Goal: Complete application form: Complete application form

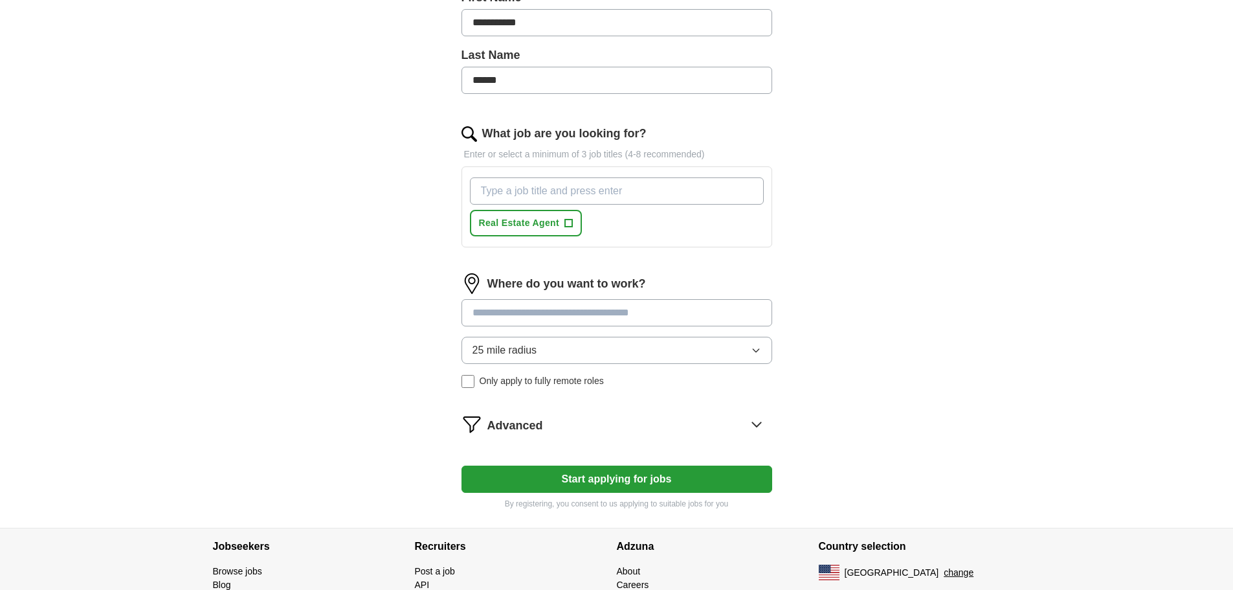
scroll to position [430, 0]
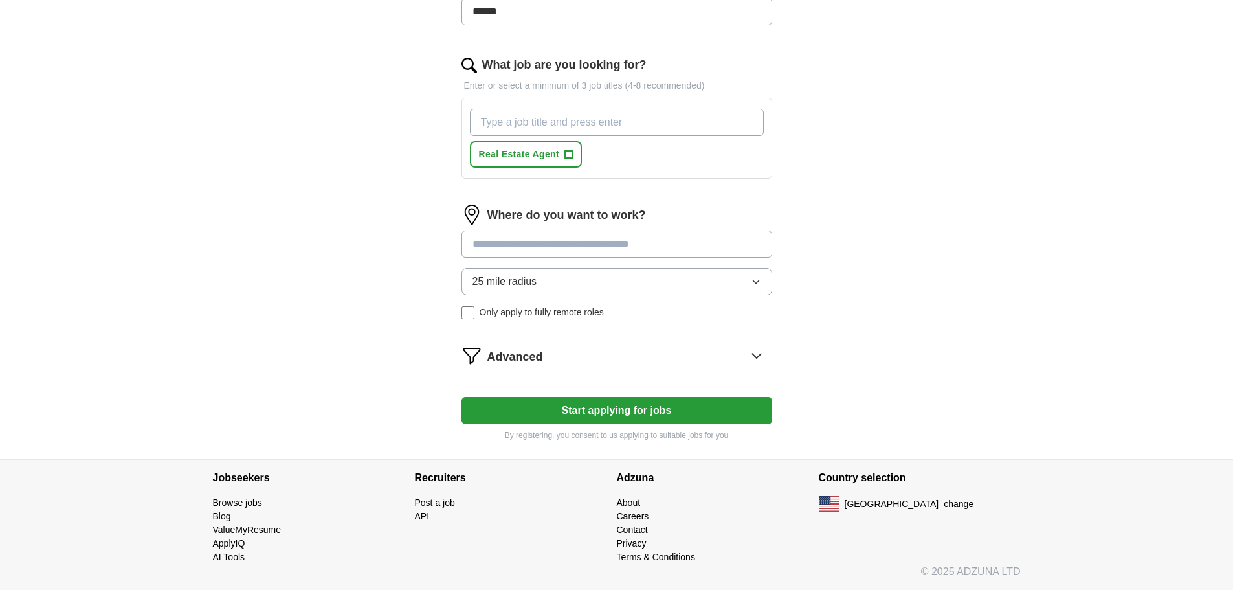
click at [589, 283] on button "25 mile radius" at bounding box center [616, 281] width 311 height 27
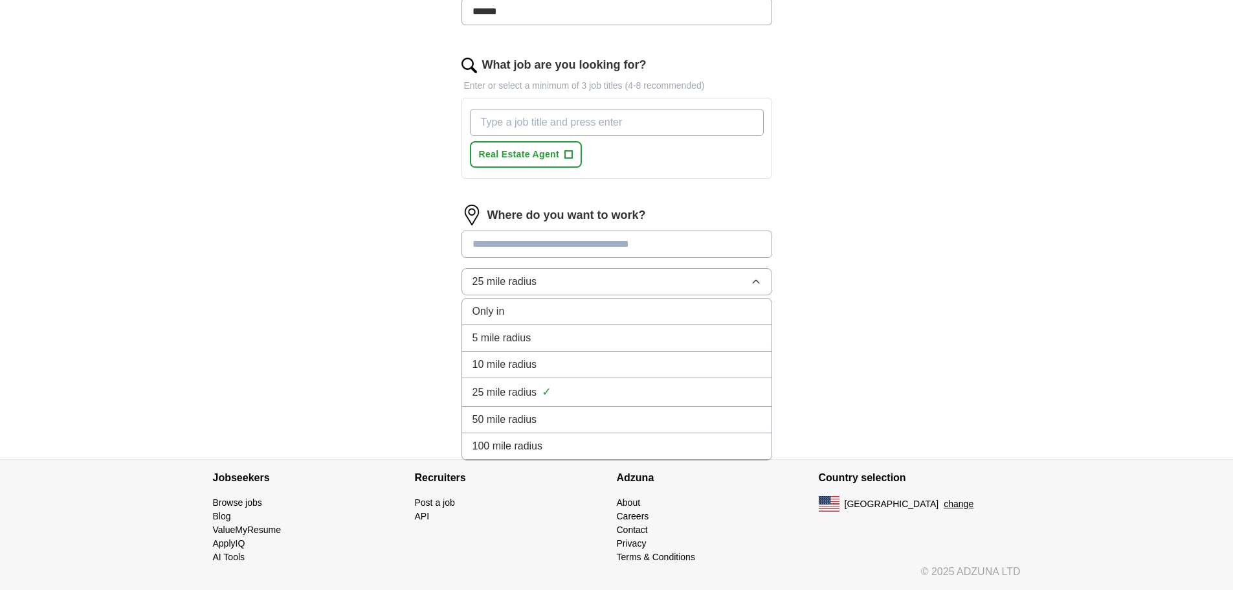
click at [545, 419] on div "50 mile radius" at bounding box center [616, 420] width 289 height 16
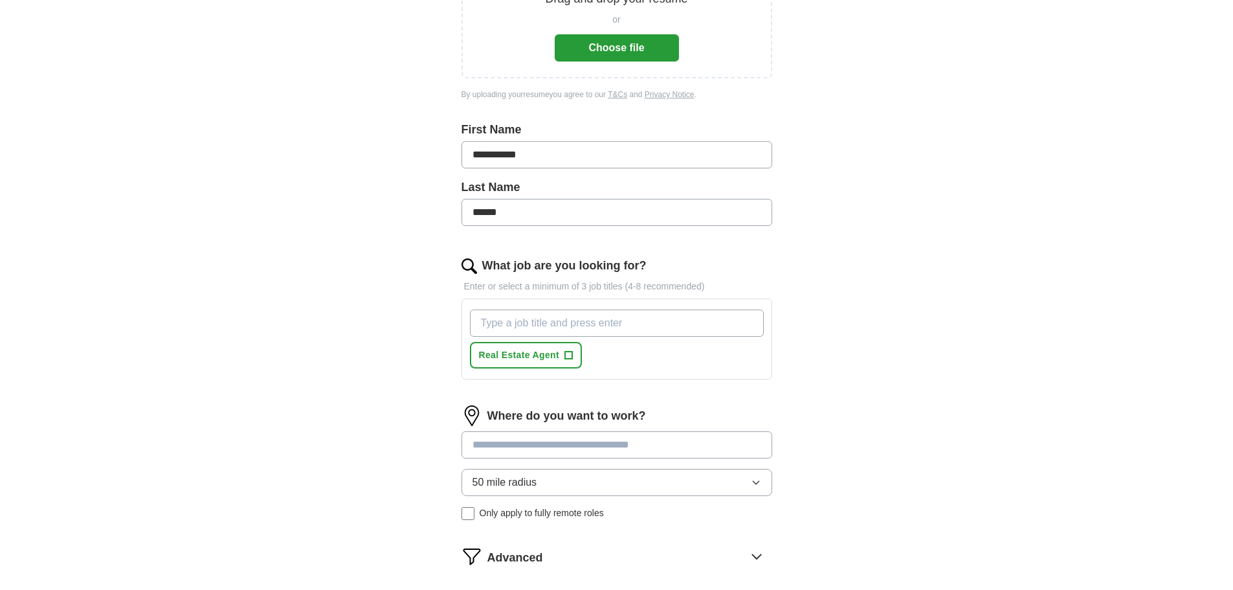
scroll to position [322, 0]
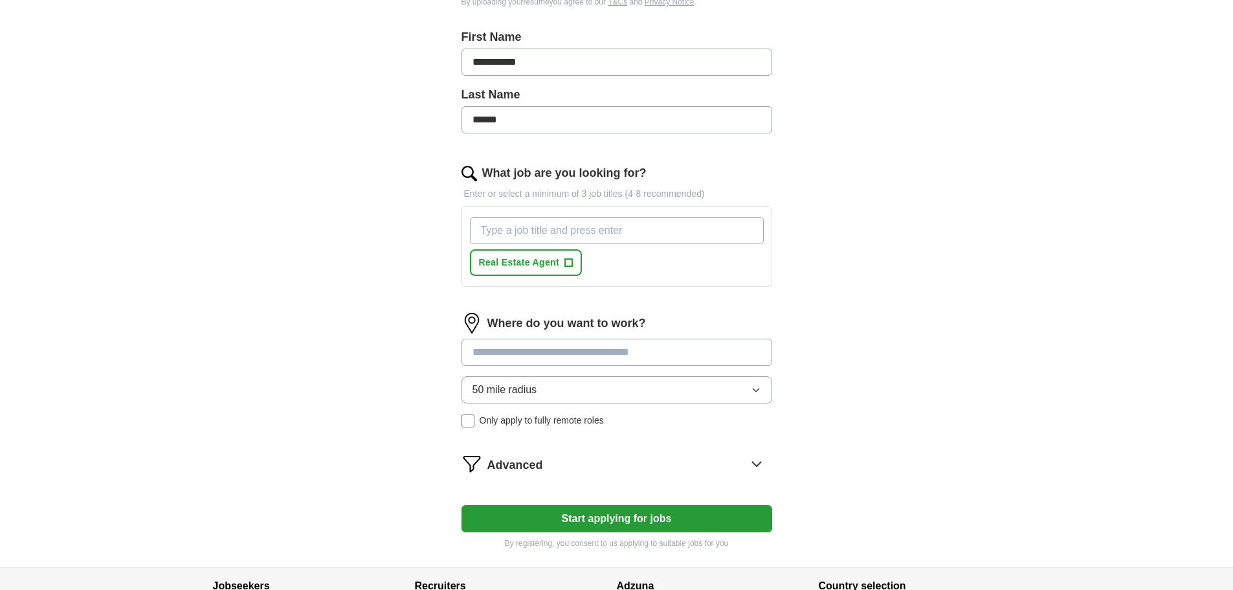
click at [551, 217] on input "What job are you looking for?" at bounding box center [617, 230] width 294 height 27
click at [526, 230] on input "Title Analyst" at bounding box center [617, 230] width 294 height 27
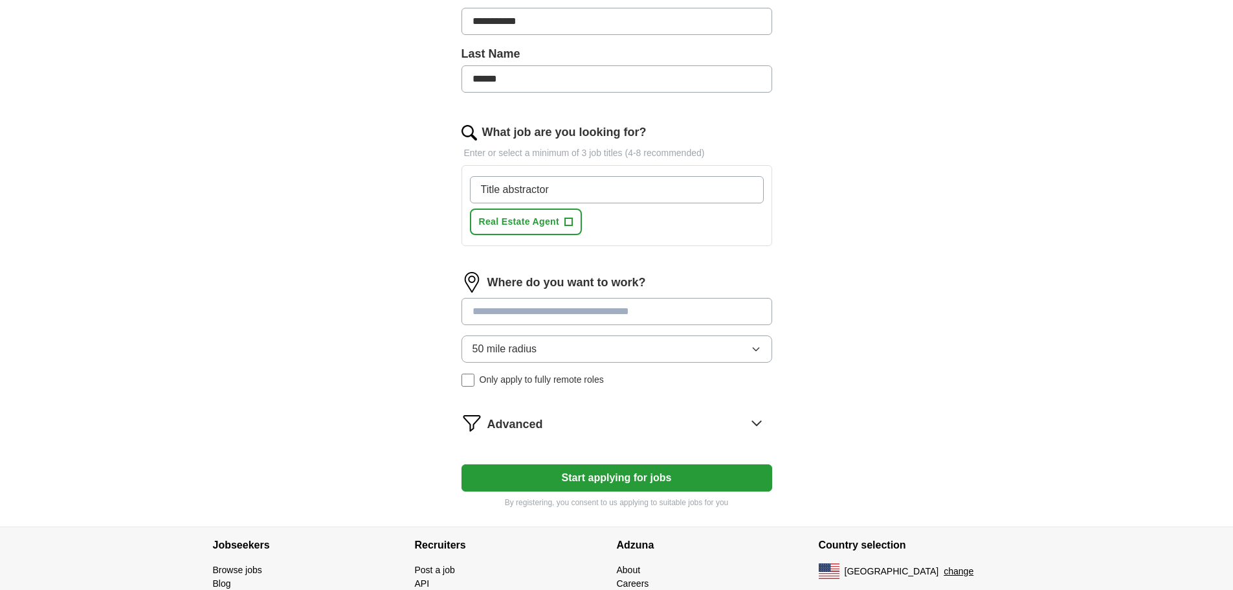
scroll to position [430, 0]
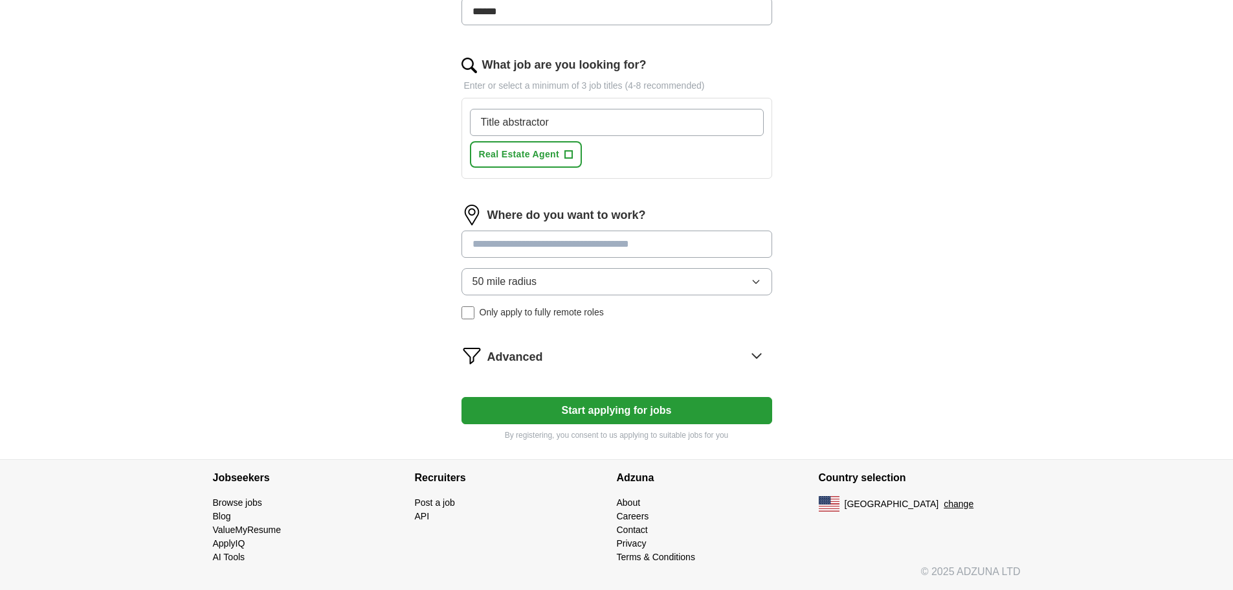
type input "Title abstractor"
click at [678, 239] on div "Where do you want to work? 50 mile radius Only apply to fully remote roles" at bounding box center [616, 267] width 311 height 125
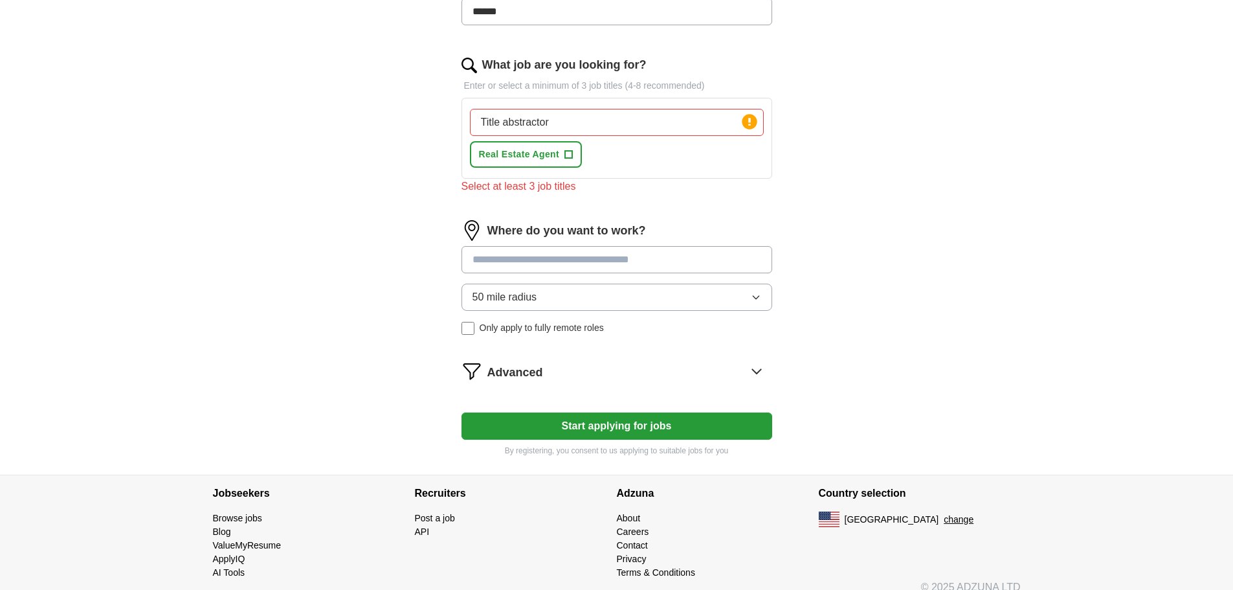
click at [652, 127] on input "Title abstractor" at bounding box center [617, 122] width 294 height 27
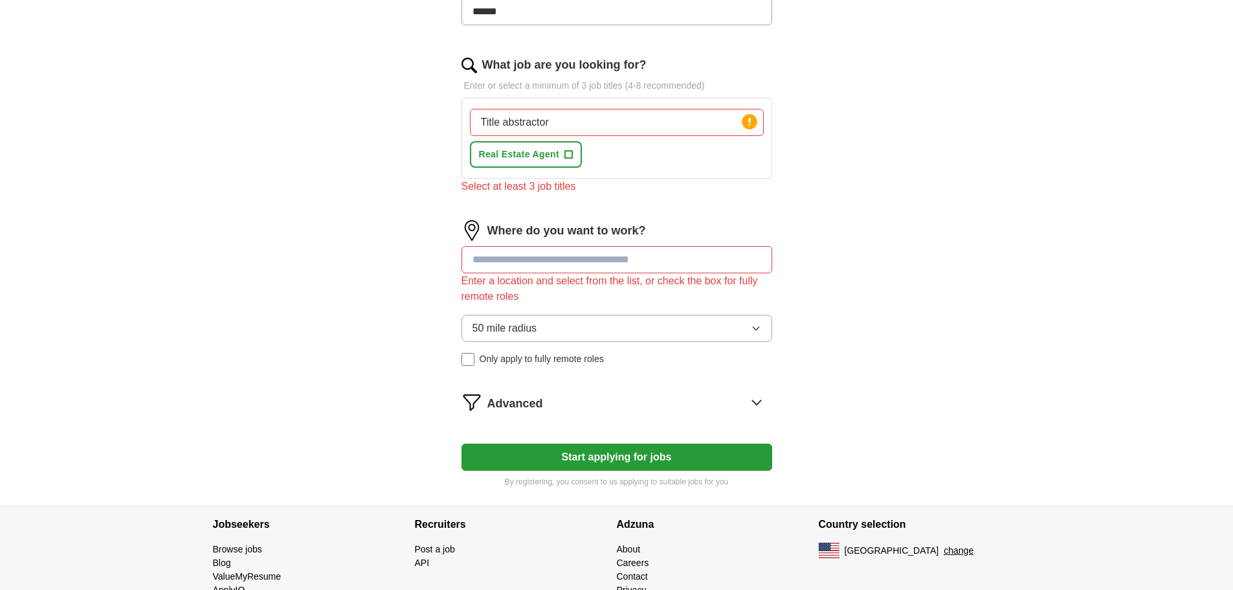
drag, startPoint x: 630, startPoint y: 124, endPoint x: 594, endPoint y: 121, distance: 35.7
click at [594, 121] on input "Title abstractor" at bounding box center [617, 122] width 294 height 27
click at [596, 121] on input "Title abstractor" at bounding box center [617, 122] width 294 height 27
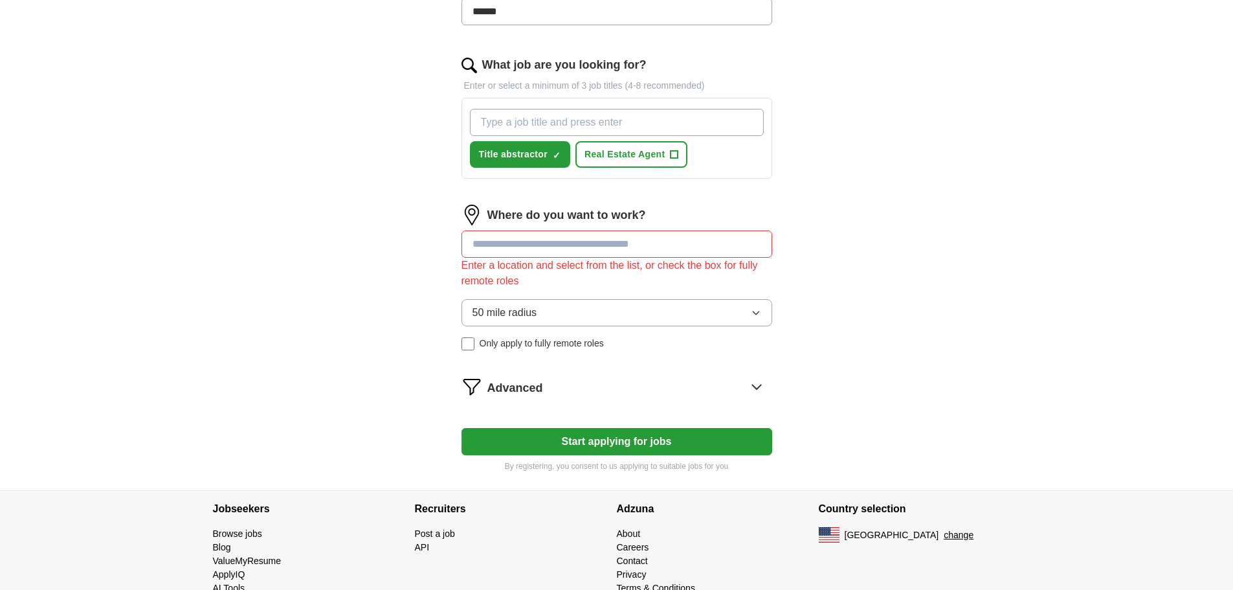
click at [573, 117] on input "What job are you looking for?" at bounding box center [617, 122] width 294 height 27
type input "Title Agent"
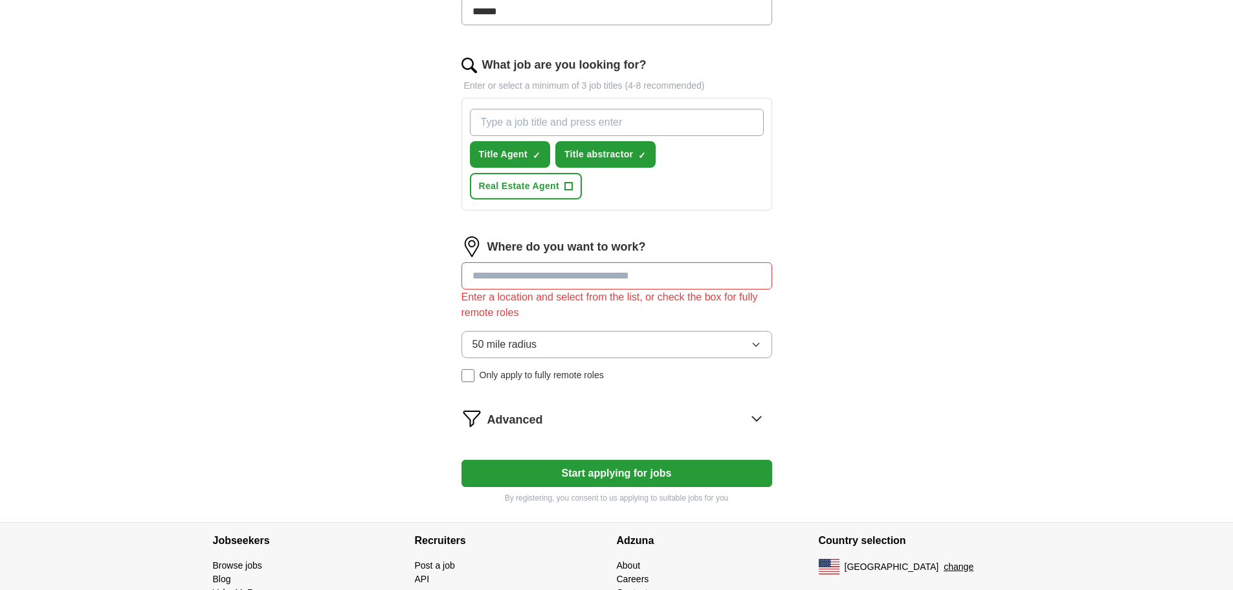
click at [565, 120] on input "What job are you looking for?" at bounding box center [617, 122] width 294 height 27
type input "Title analyst"
click at [630, 280] on input at bounding box center [616, 275] width 311 height 27
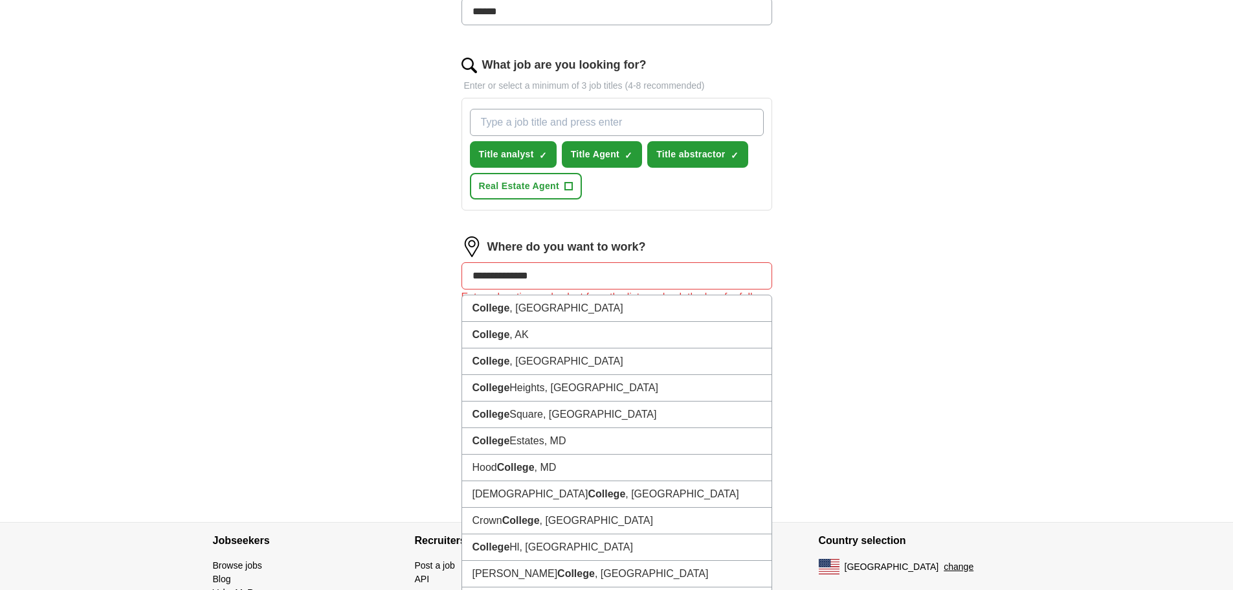
type input "**********"
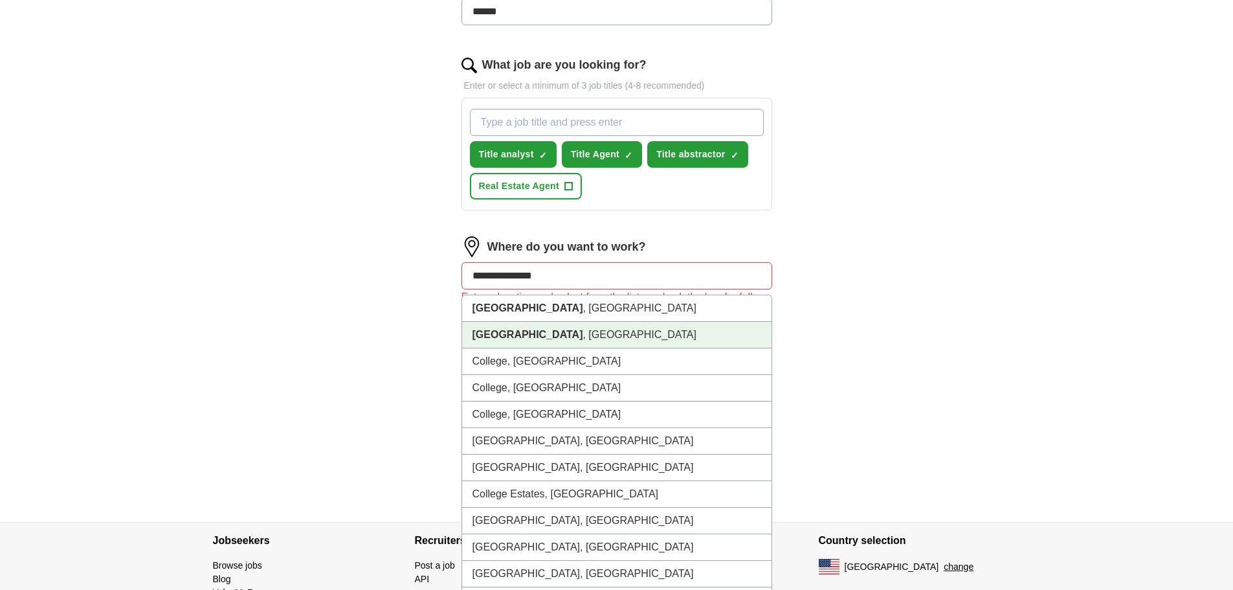
click at [546, 336] on strong "[GEOGRAPHIC_DATA]" at bounding box center [527, 334] width 111 height 11
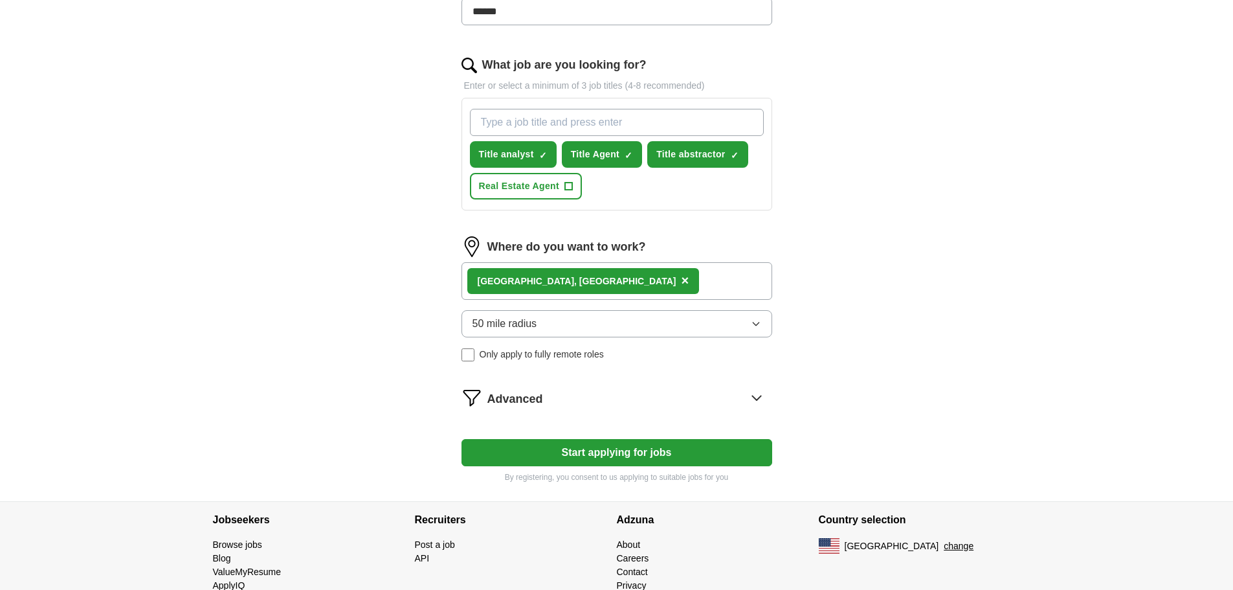
click at [762, 397] on icon at bounding box center [756, 397] width 21 height 21
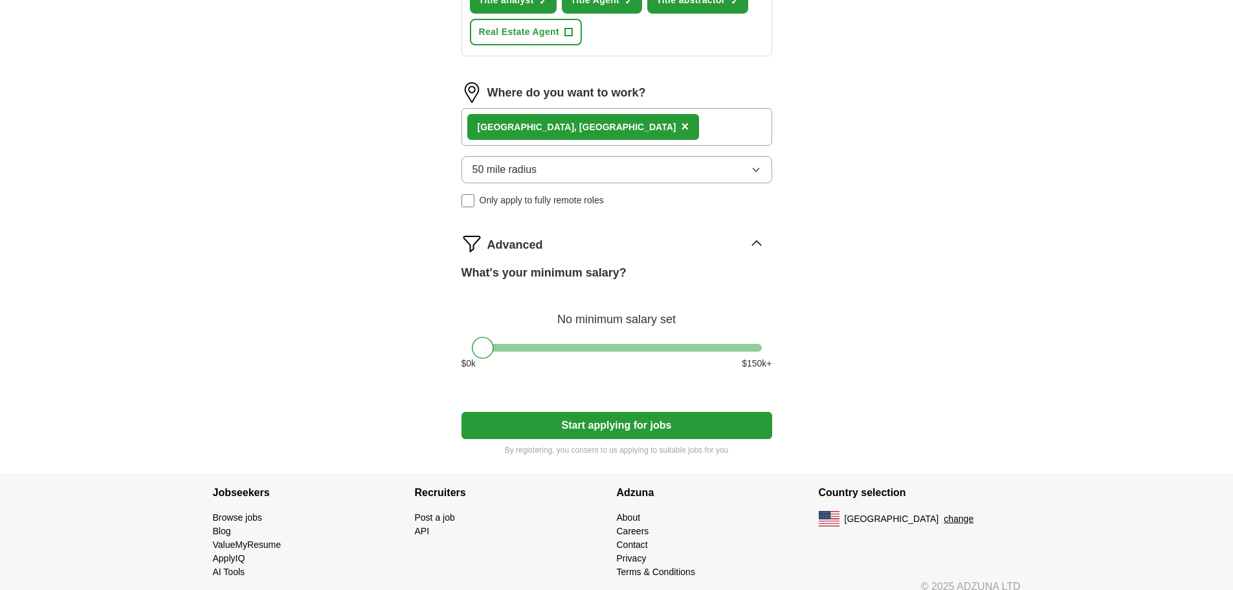
scroll to position [599, 0]
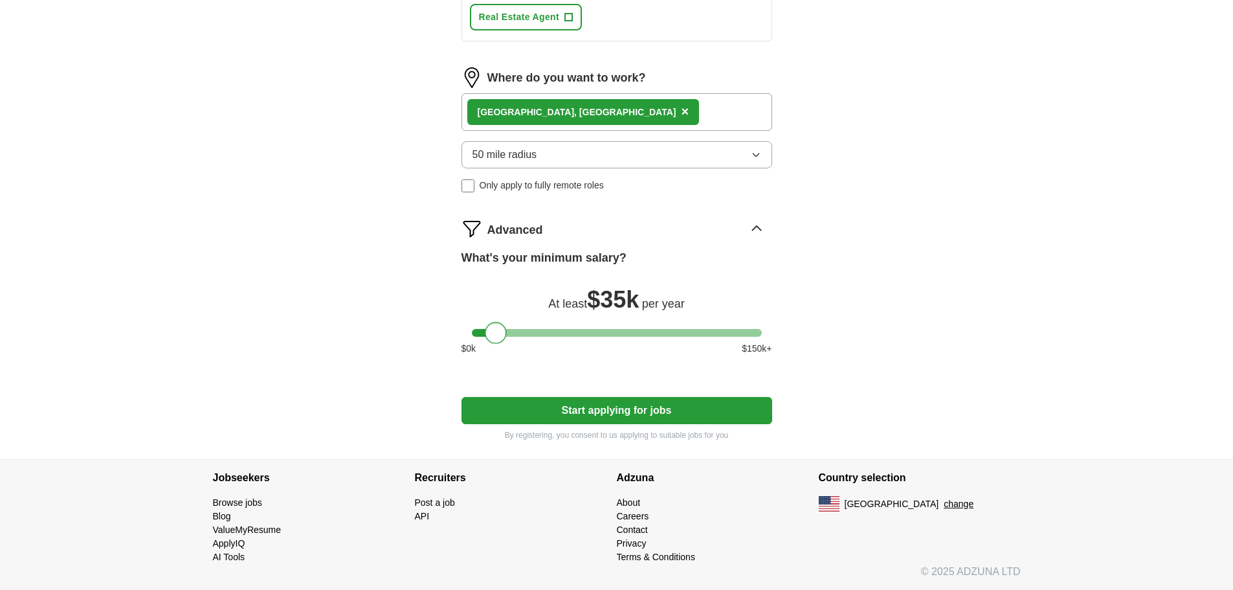
drag, startPoint x: 487, startPoint y: 332, endPoint x: 500, endPoint y: 332, distance: 13.6
click at [500, 332] on div at bounding box center [496, 333] width 22 height 22
drag, startPoint x: 489, startPoint y: 336, endPoint x: 502, endPoint y: 336, distance: 13.6
click at [502, 336] on div at bounding box center [509, 333] width 22 height 22
click at [511, 332] on div at bounding box center [511, 333] width 22 height 22
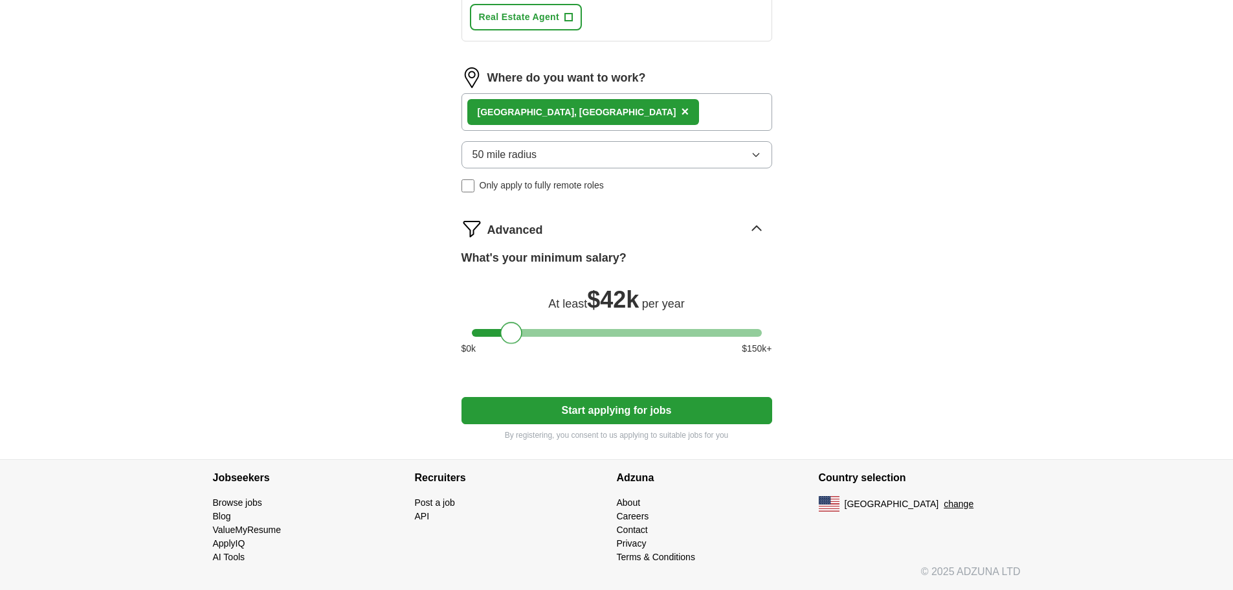
click at [628, 410] on button "Start applying for jobs" at bounding box center [616, 410] width 311 height 27
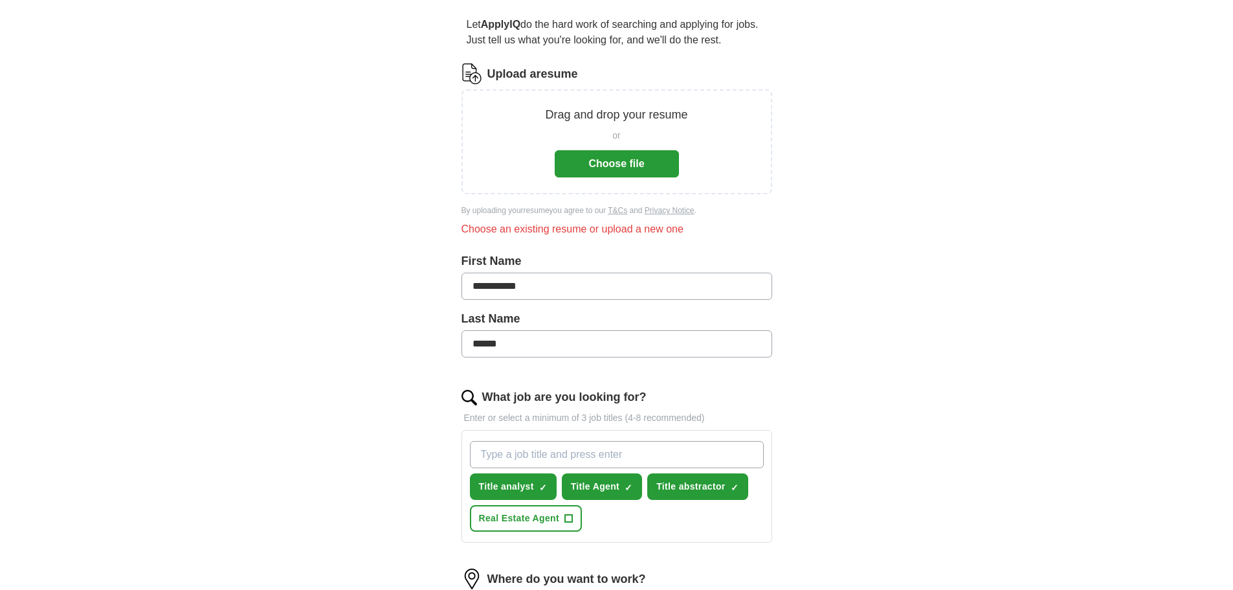
scroll to position [96, 0]
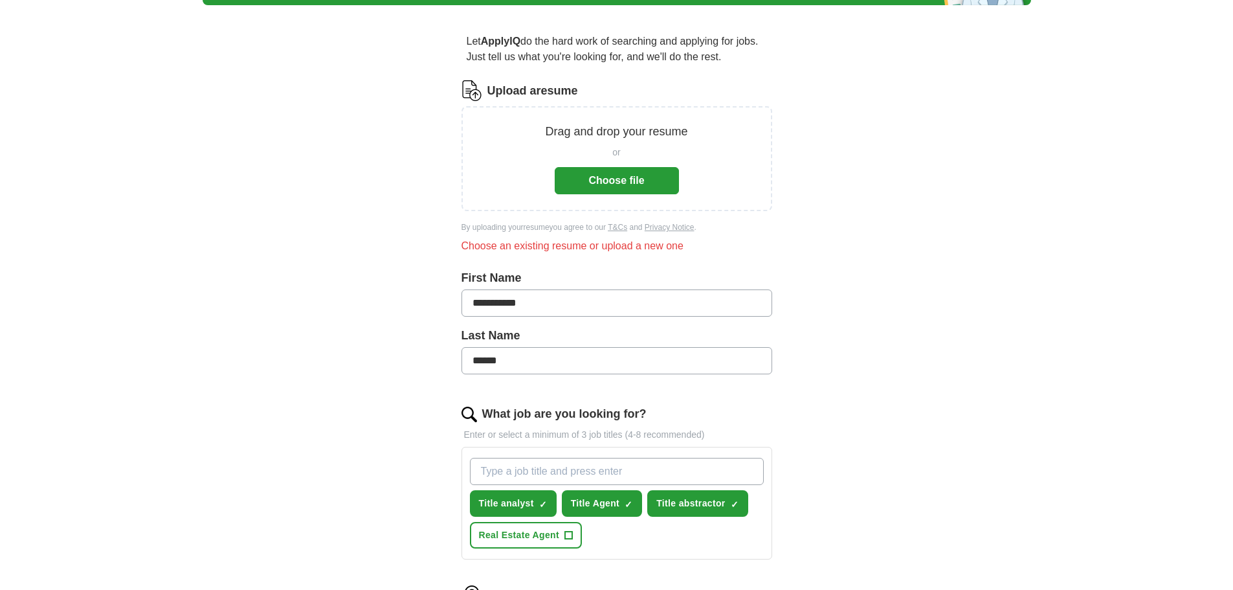
click at [624, 178] on button "Choose file" at bounding box center [617, 180] width 124 height 27
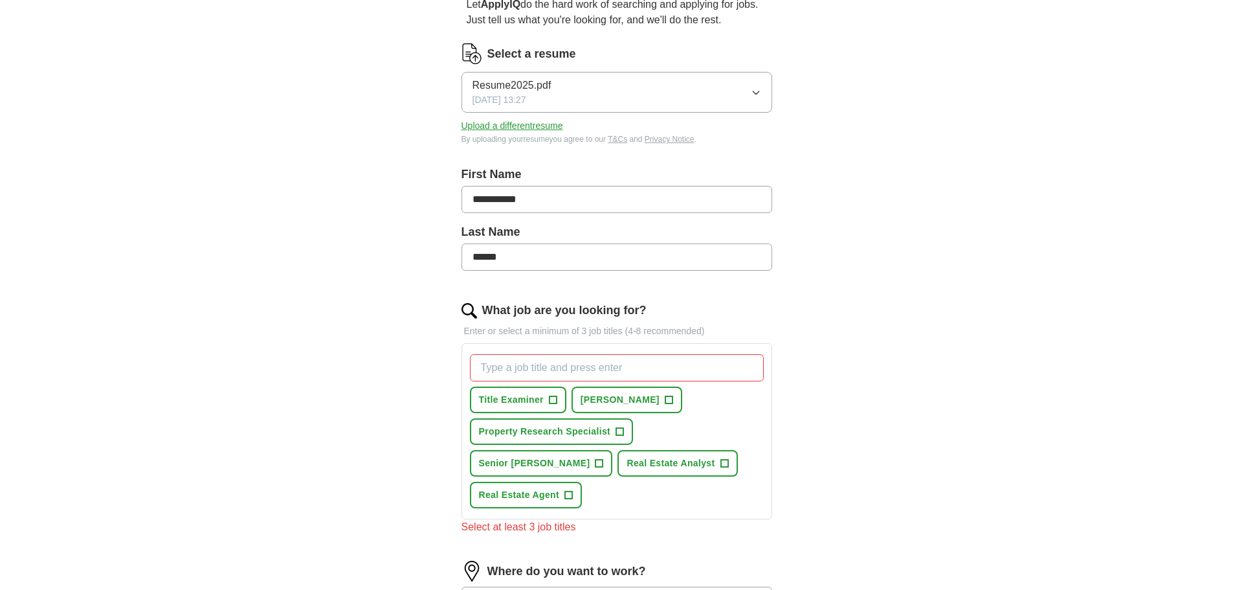
scroll to position [183, 0]
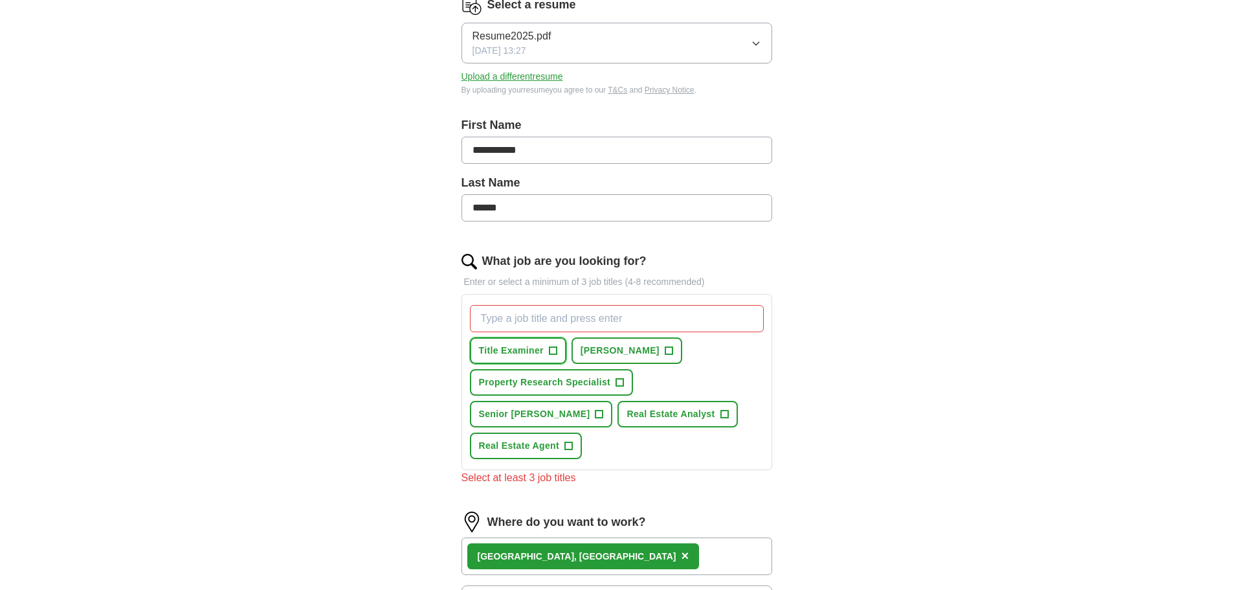
click at [547, 351] on button "Title Examiner +" at bounding box center [518, 350] width 96 height 27
click at [665, 350] on span "+" at bounding box center [669, 351] width 8 height 10
click at [610, 380] on span "Property Research Specialist" at bounding box center [545, 382] width 132 height 14
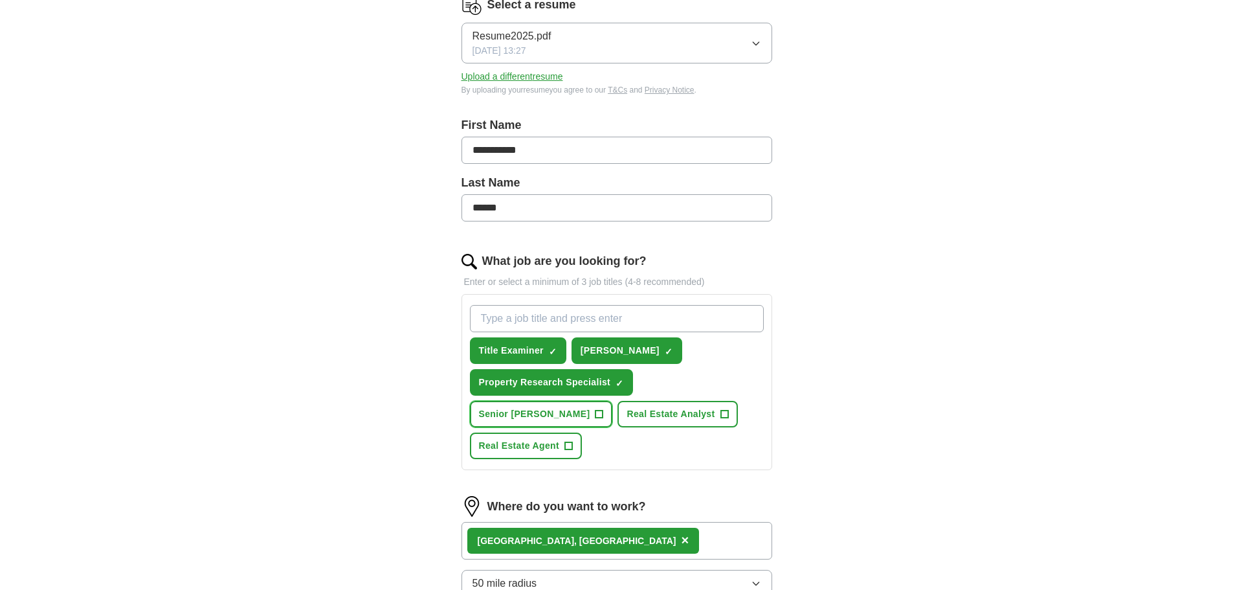
click at [603, 409] on span "+" at bounding box center [599, 414] width 8 height 10
click at [720, 414] on span "+" at bounding box center [724, 414] width 8 height 10
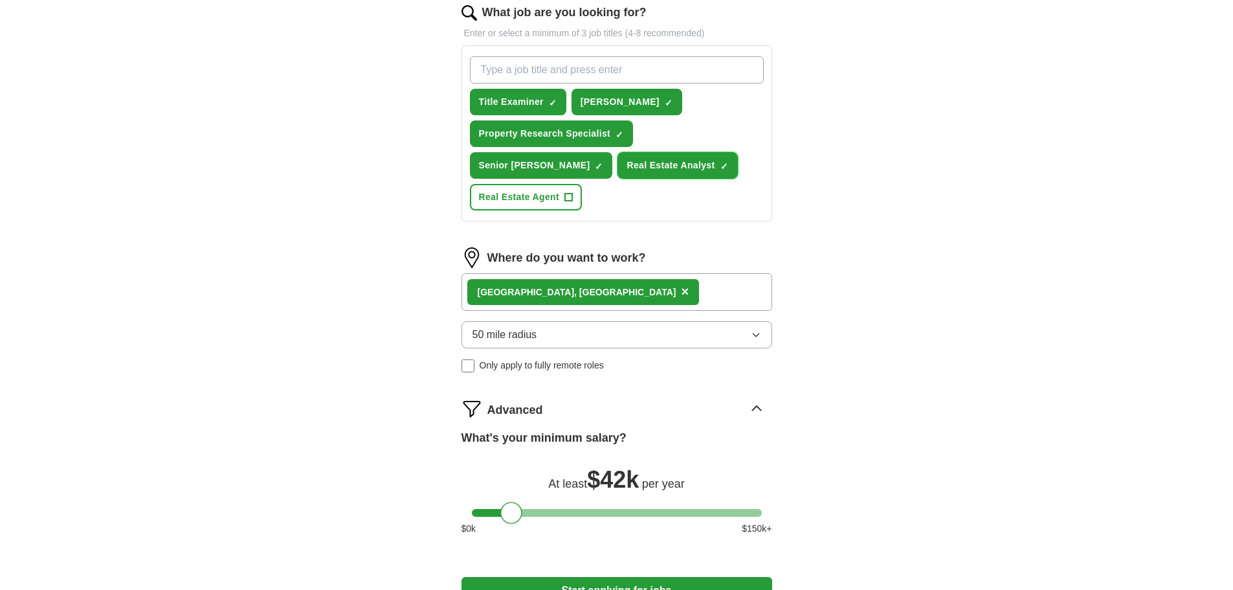
scroll to position [441, 0]
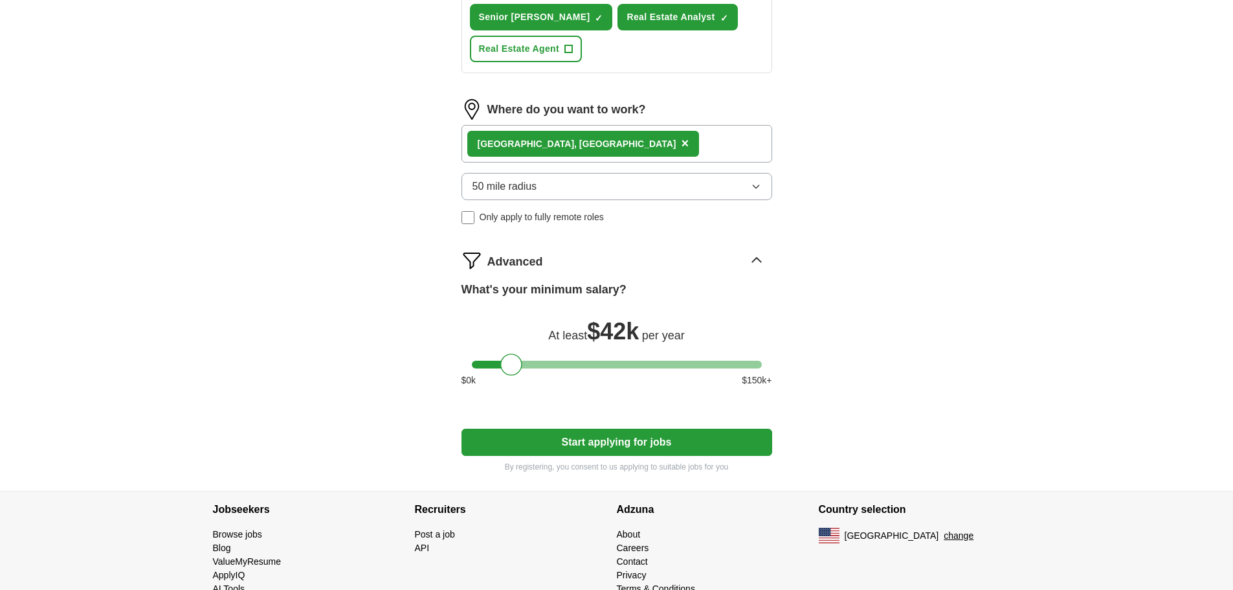
click at [630, 428] on button "Start applying for jobs" at bounding box center [616, 441] width 311 height 27
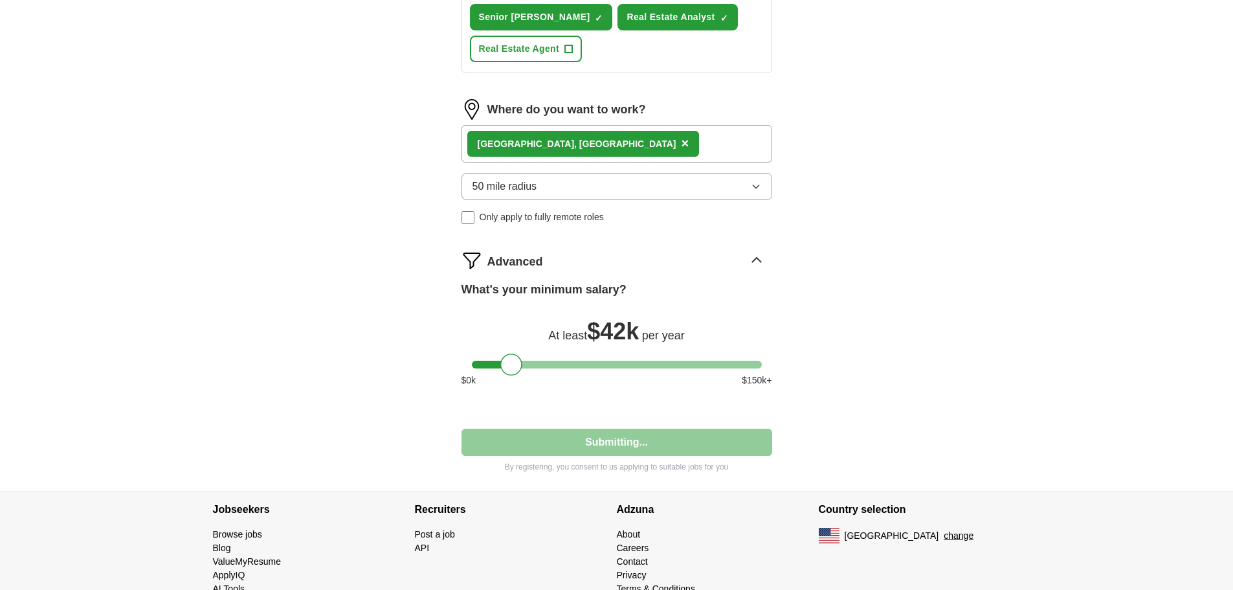
select select "**"
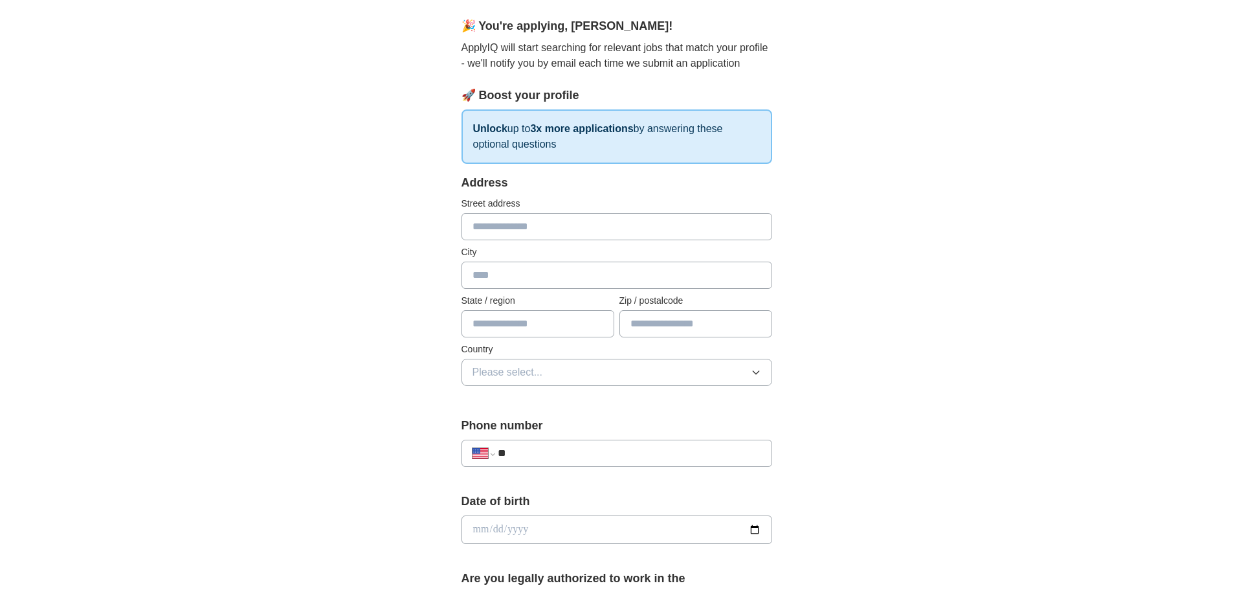
scroll to position [0, 0]
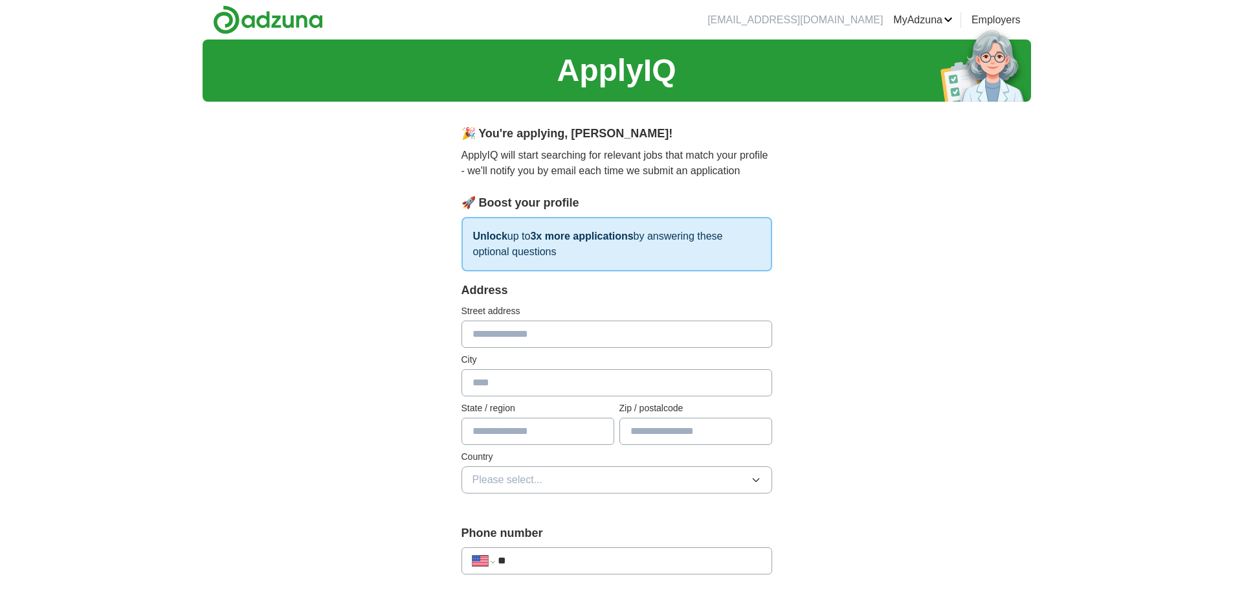
click at [634, 359] on label "City" at bounding box center [616, 360] width 311 height 14
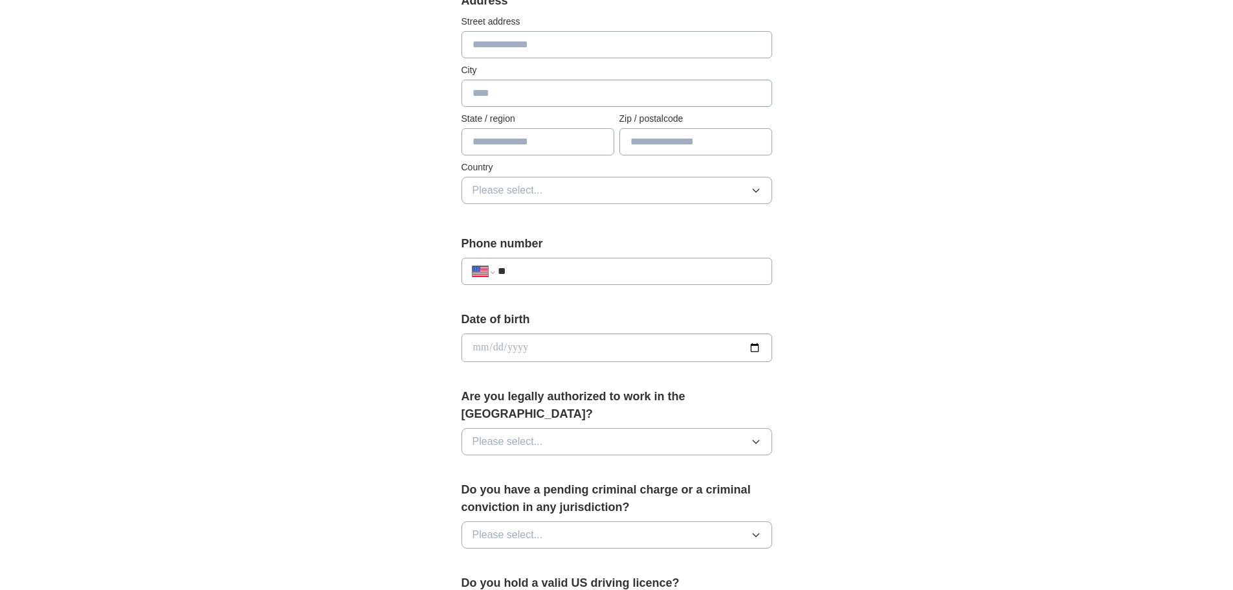
scroll to position [388, 0]
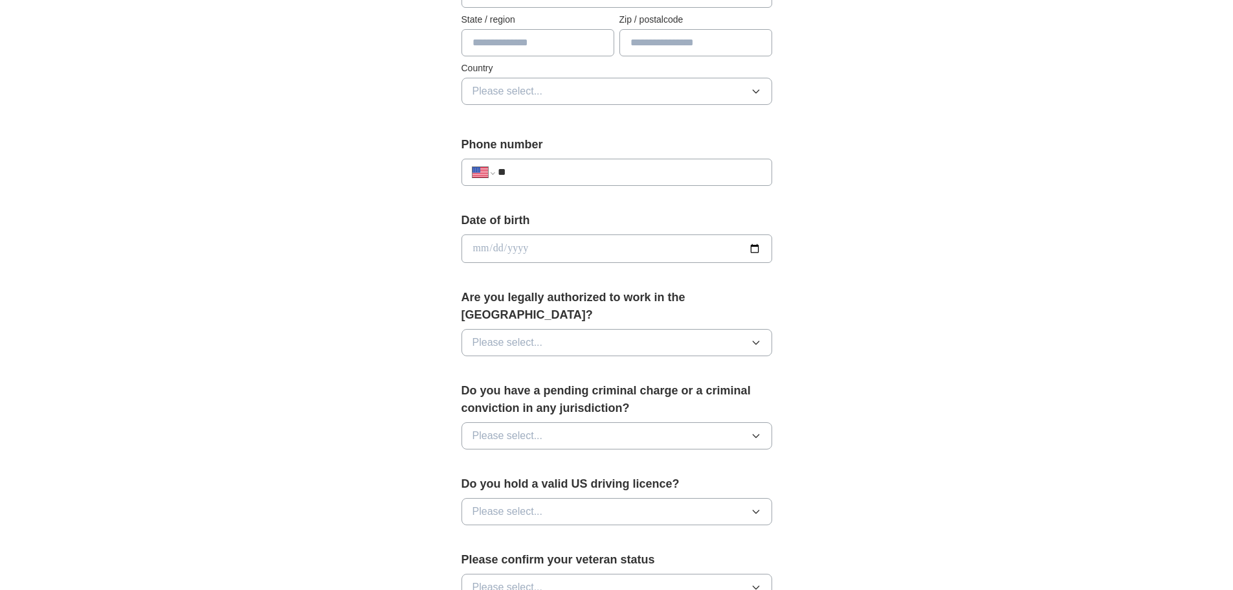
click at [589, 254] on input "date" at bounding box center [616, 248] width 311 height 28
type input "**********"
click at [605, 307] on div "Are you legally authorized to work in the [GEOGRAPHIC_DATA]? Please select..." at bounding box center [616, 328] width 311 height 78
click at [605, 329] on button "Please select..." at bounding box center [616, 342] width 311 height 27
click at [538, 364] on div "Yes" at bounding box center [616, 372] width 289 height 16
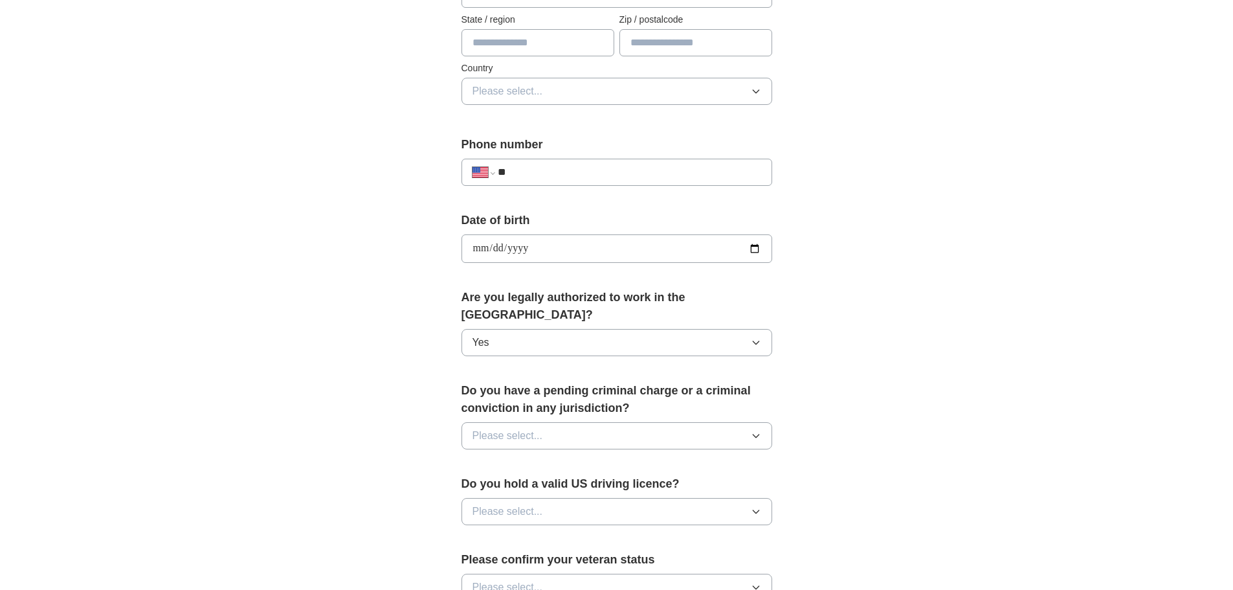
click at [566, 422] on button "Please select..." at bounding box center [616, 435] width 311 height 27
click at [541, 484] on div "No" at bounding box center [616, 492] width 289 height 16
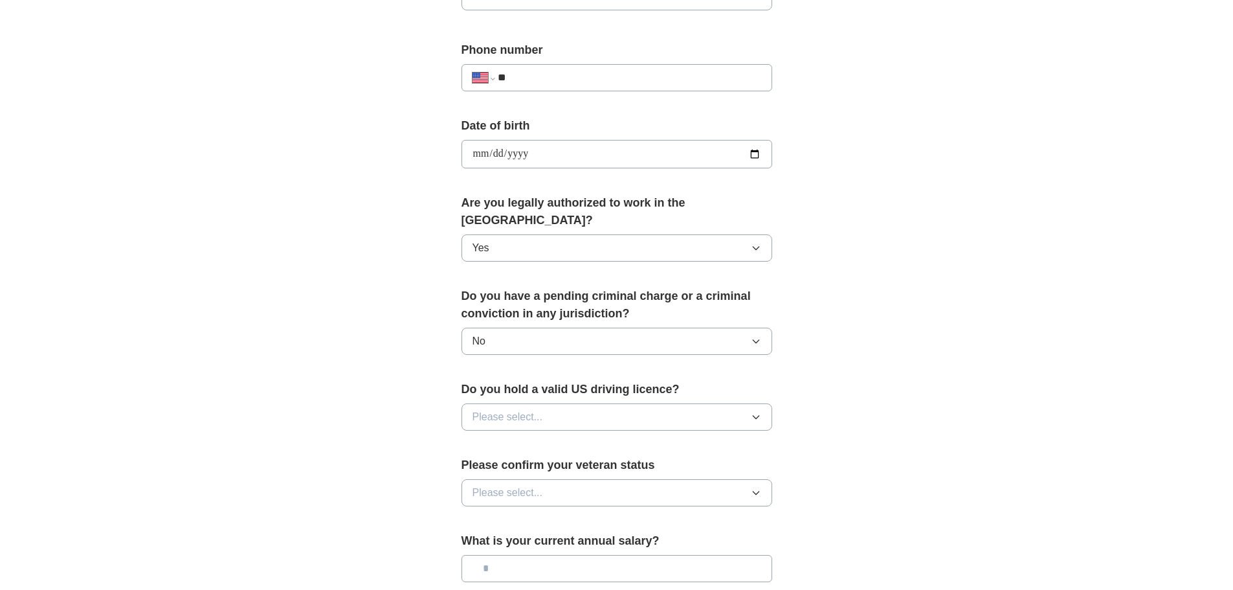
scroll to position [496, 0]
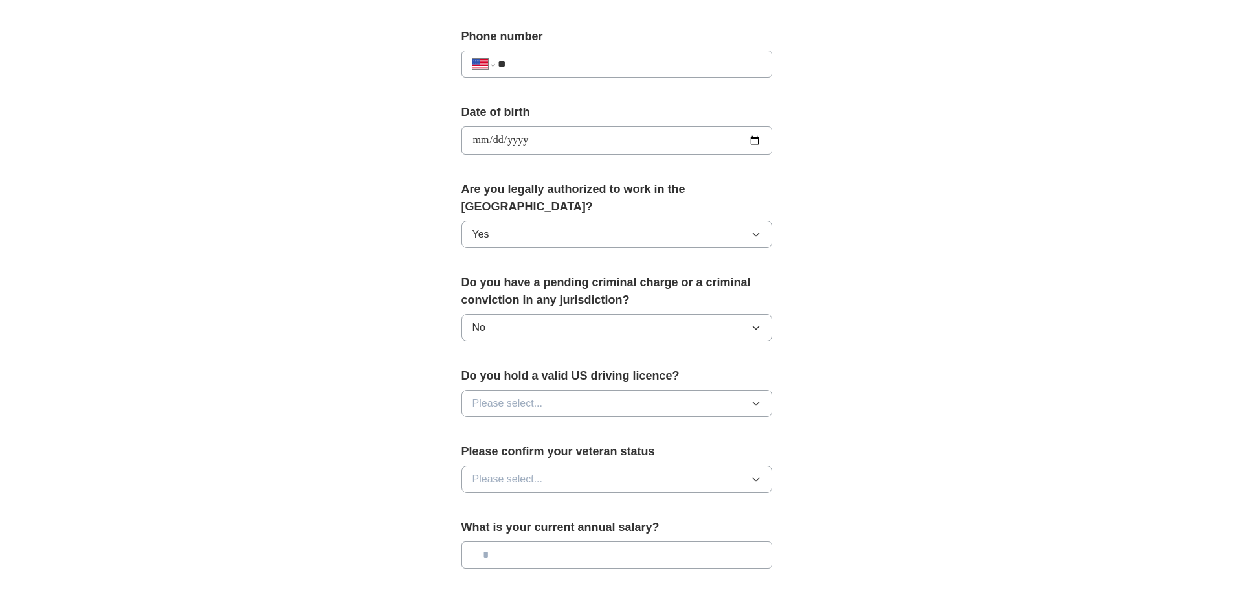
click at [670, 390] on button "Please select..." at bounding box center [616, 403] width 311 height 27
click at [600, 425] on div "Yes" at bounding box center [616, 433] width 289 height 16
click at [720, 465] on button "Please select..." at bounding box center [616, 478] width 311 height 27
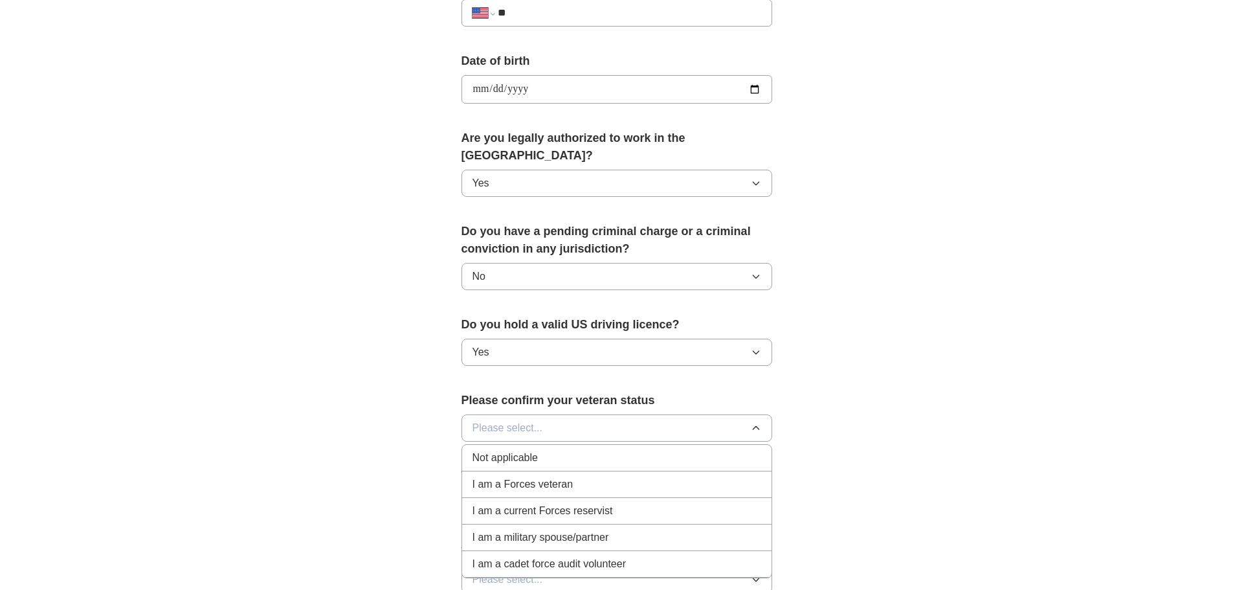
scroll to position [626, 0]
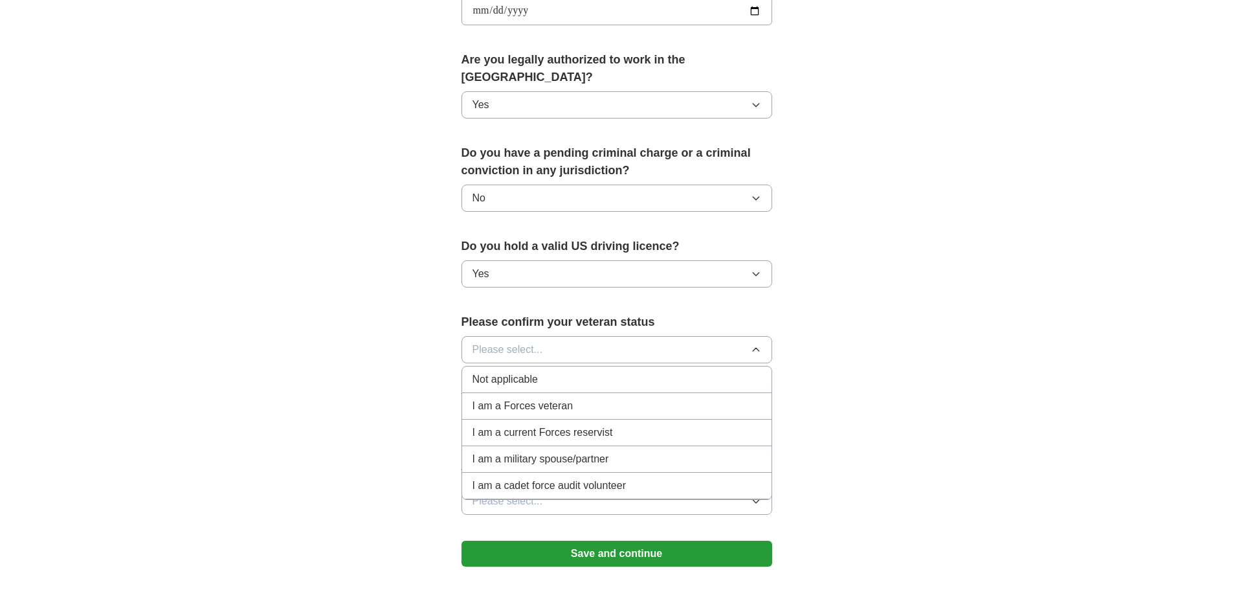
click at [607, 372] on div "Not applicable" at bounding box center [616, 380] width 289 height 16
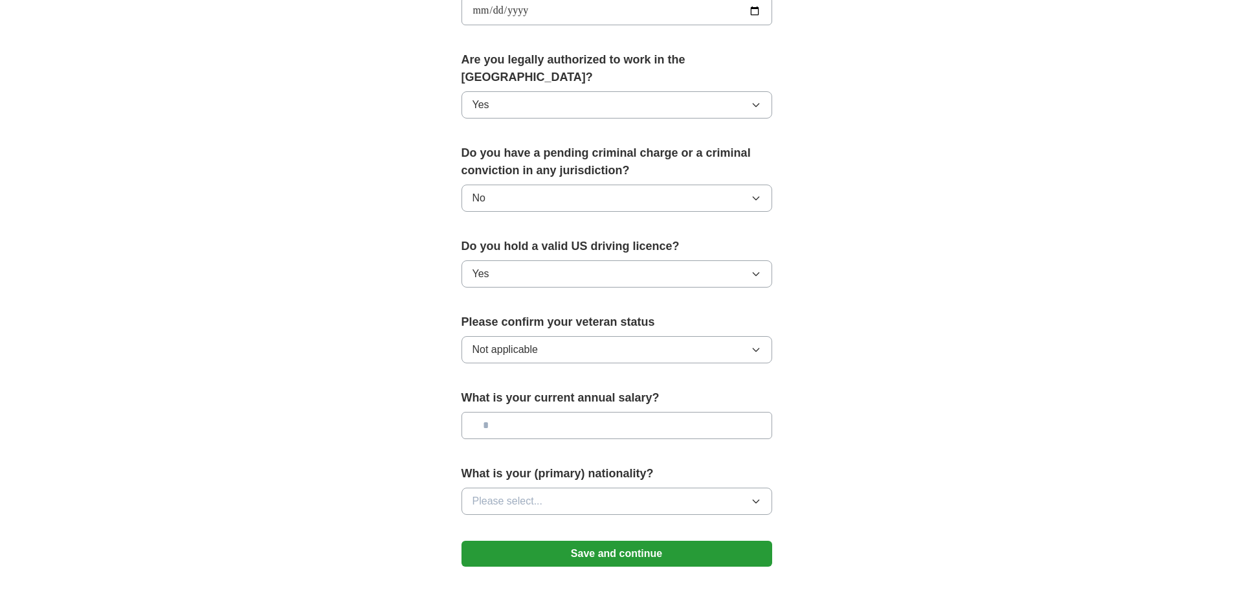
click at [610, 412] on input "text" at bounding box center [616, 425] width 311 height 27
click at [499, 412] on input "*******" at bounding box center [616, 425] width 311 height 27
type input "*******"
click at [819, 425] on div "**********" at bounding box center [617, 39] width 414 height 1106
click at [736, 487] on button "Please select..." at bounding box center [616, 500] width 311 height 27
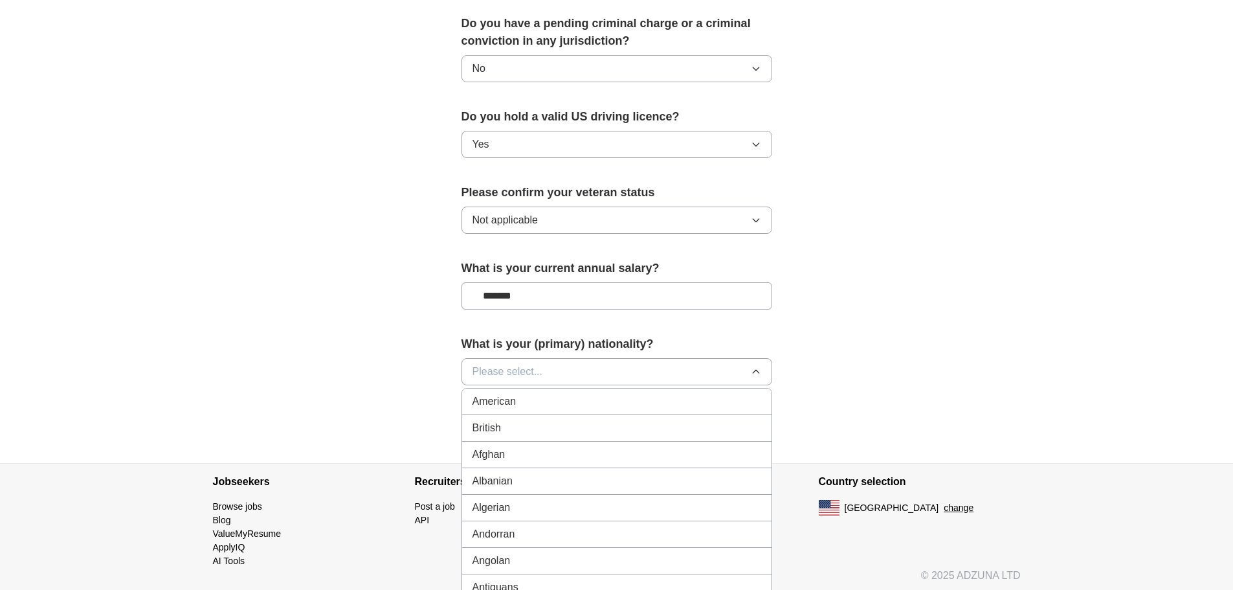
click at [603, 394] on div "American" at bounding box center [616, 402] width 289 height 16
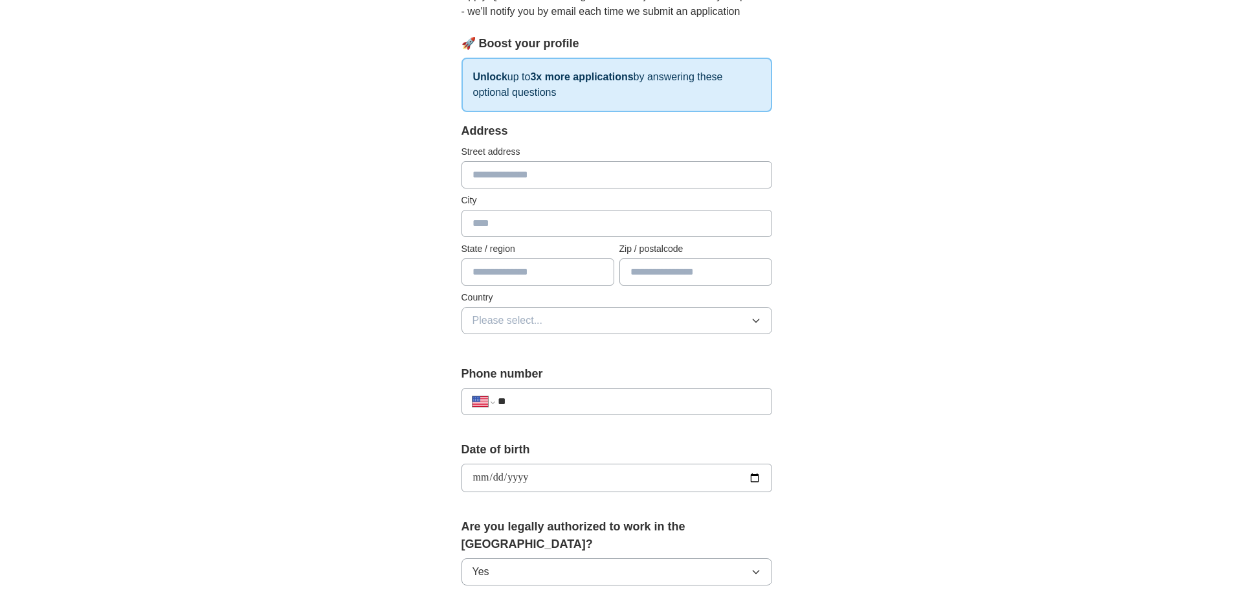
scroll to position [94, 0]
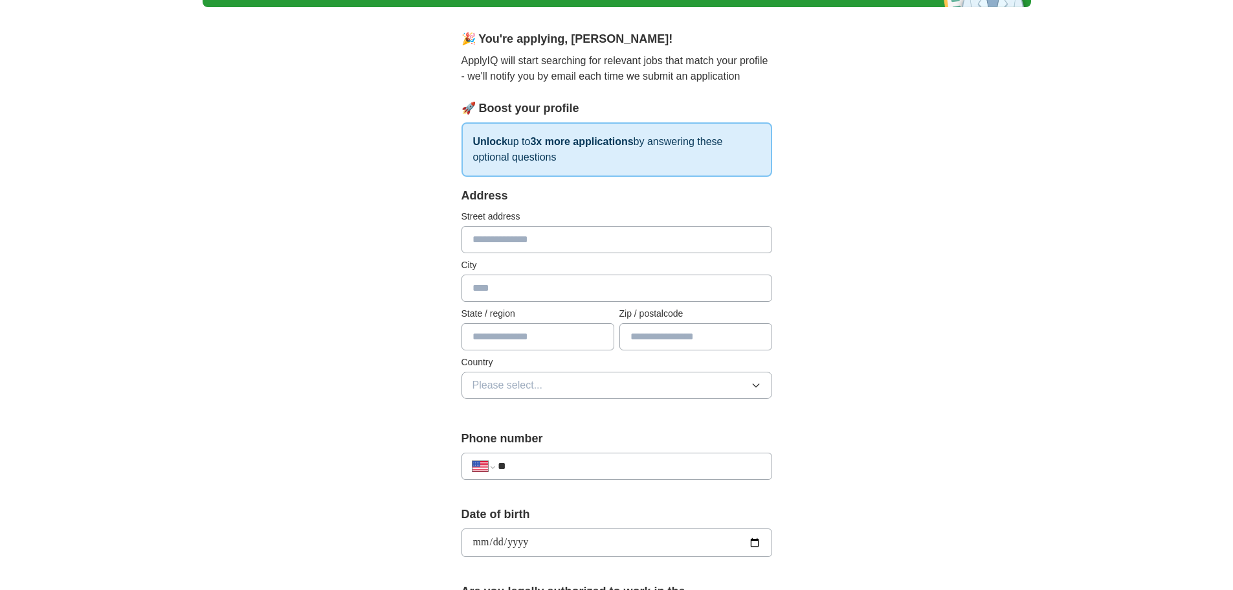
click at [748, 396] on button "Please select..." at bounding box center [616, 385] width 311 height 27
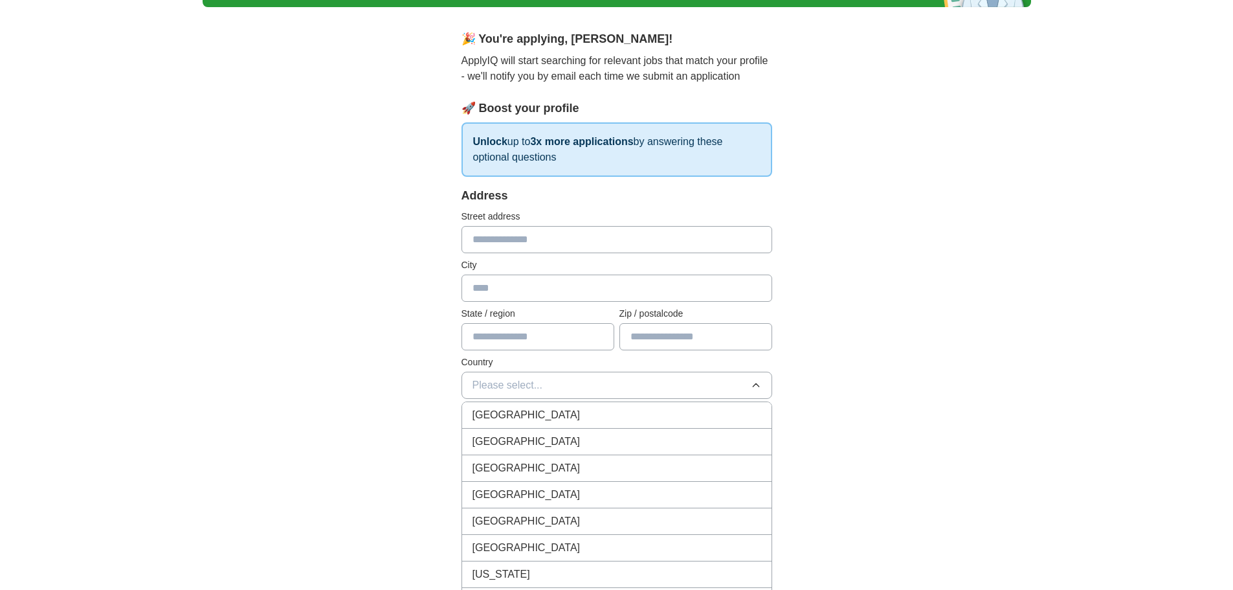
click at [561, 438] on div "[GEOGRAPHIC_DATA]" at bounding box center [616, 442] width 289 height 16
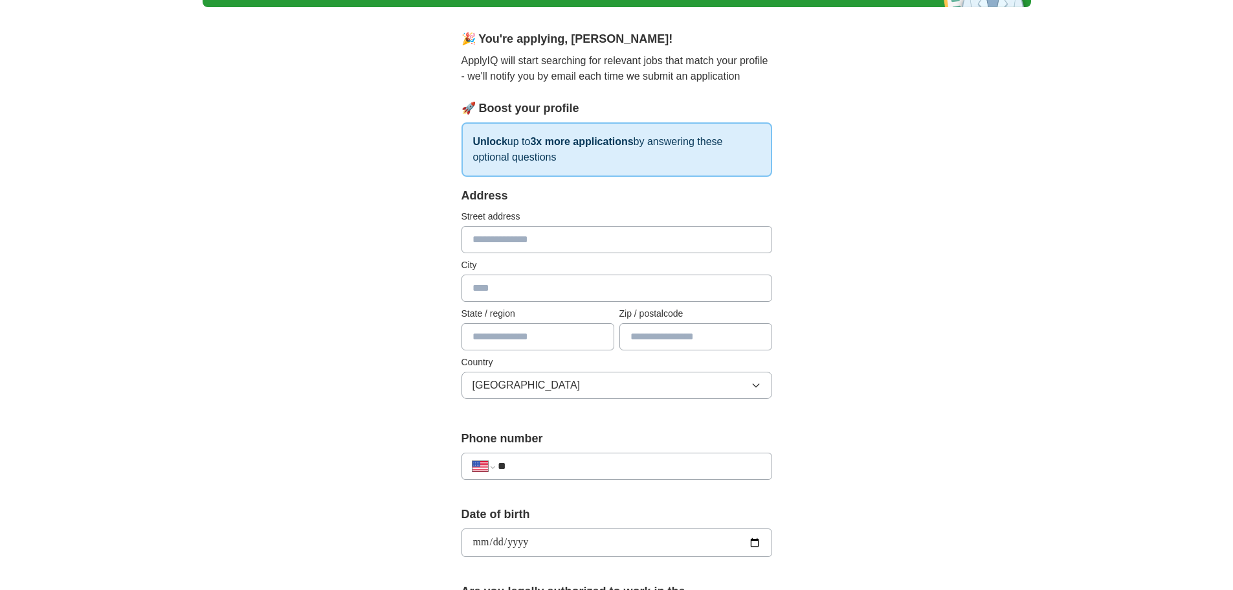
click at [548, 340] on input "text" at bounding box center [537, 336] width 153 height 27
type input "*"
type input "**********"
click at [679, 345] on input "text" at bounding box center [695, 336] width 153 height 27
type input "*****"
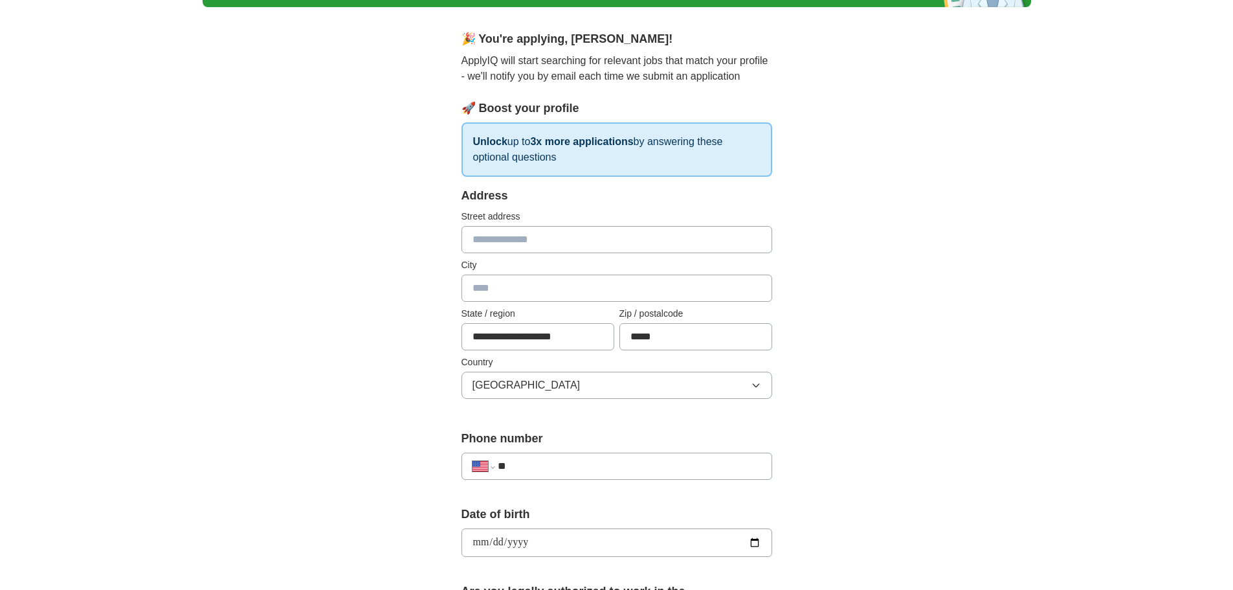
click at [620, 292] on input "text" at bounding box center [616, 287] width 311 height 27
type input "**********"
click at [819, 278] on div "**********" at bounding box center [617, 570] width 414 height 1106
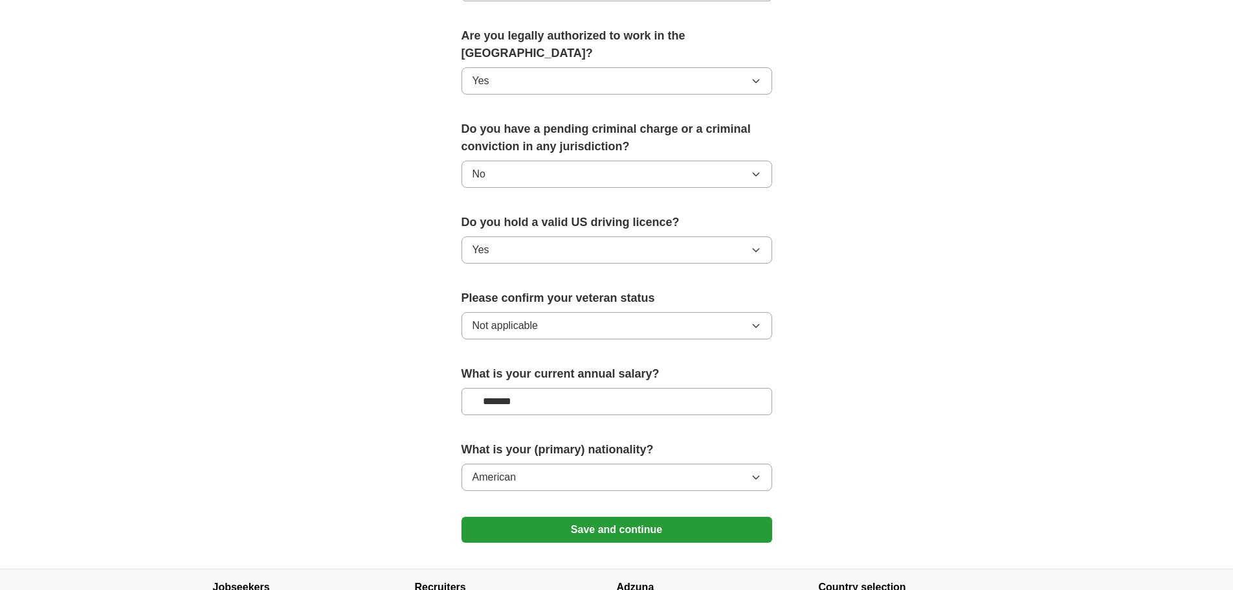
scroll to position [742, 0]
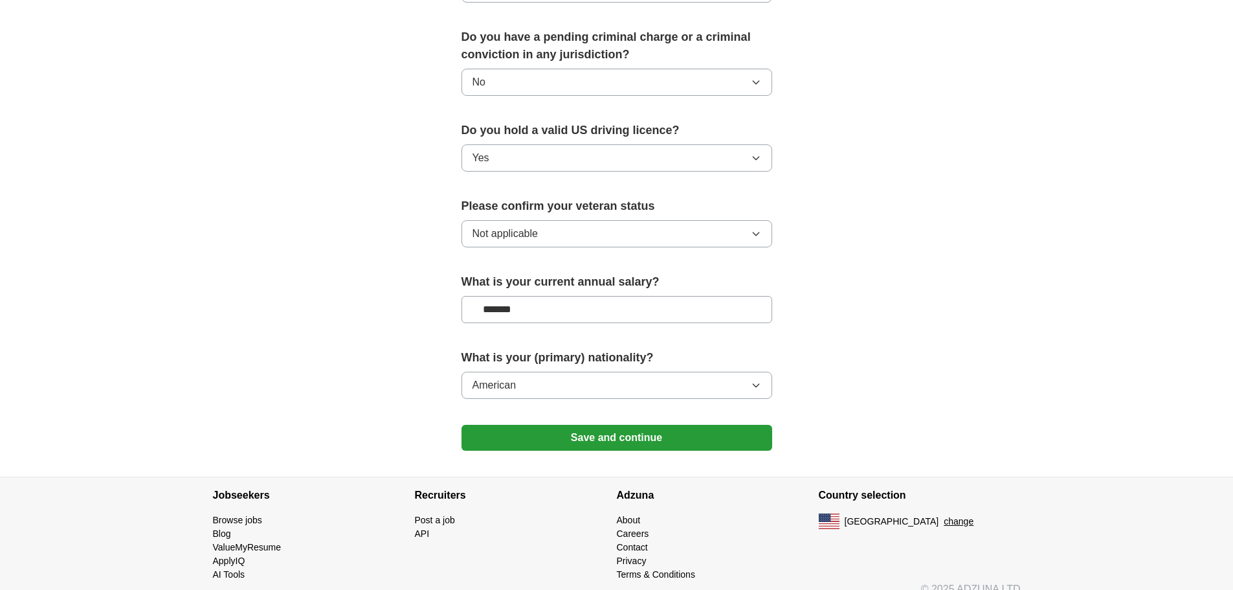
click at [635, 425] on button "Save and continue" at bounding box center [616, 438] width 311 height 26
